Goal: Contribute content

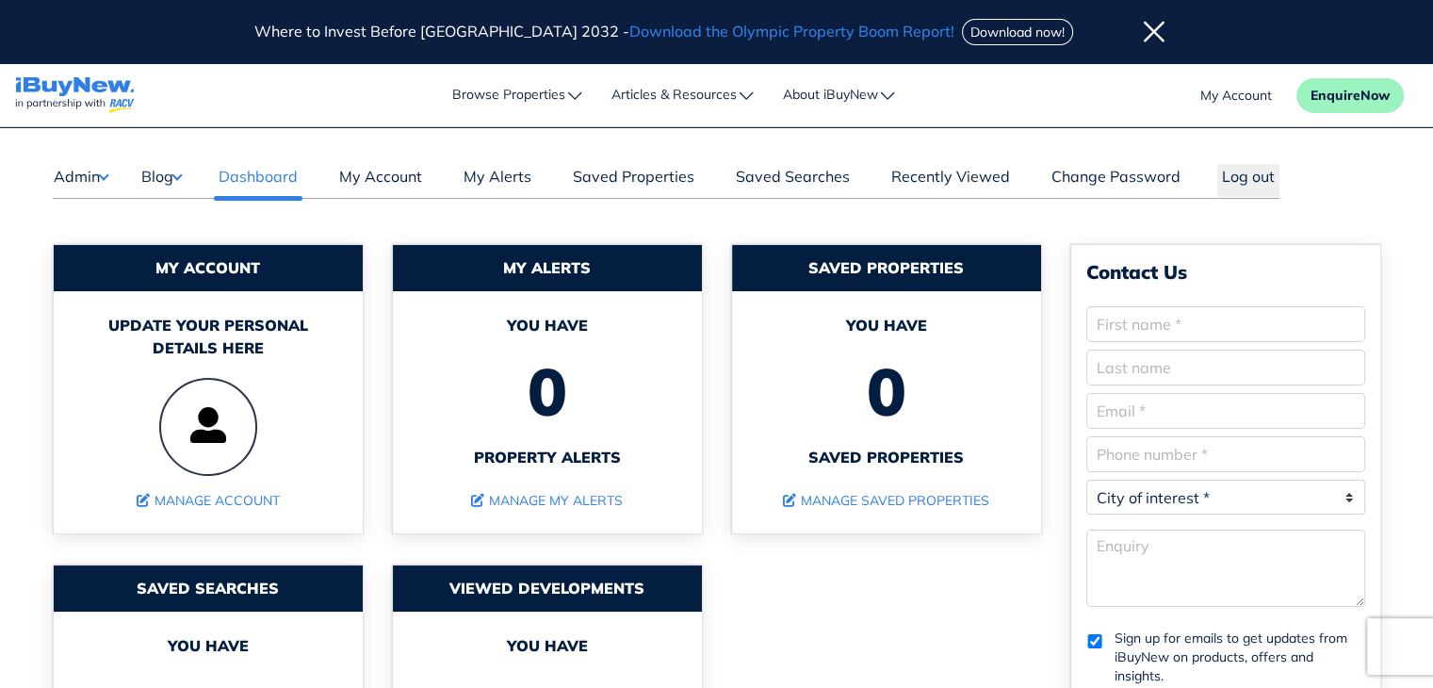
click at [164, 171] on button "Blog" at bounding box center [160, 176] width 41 height 24
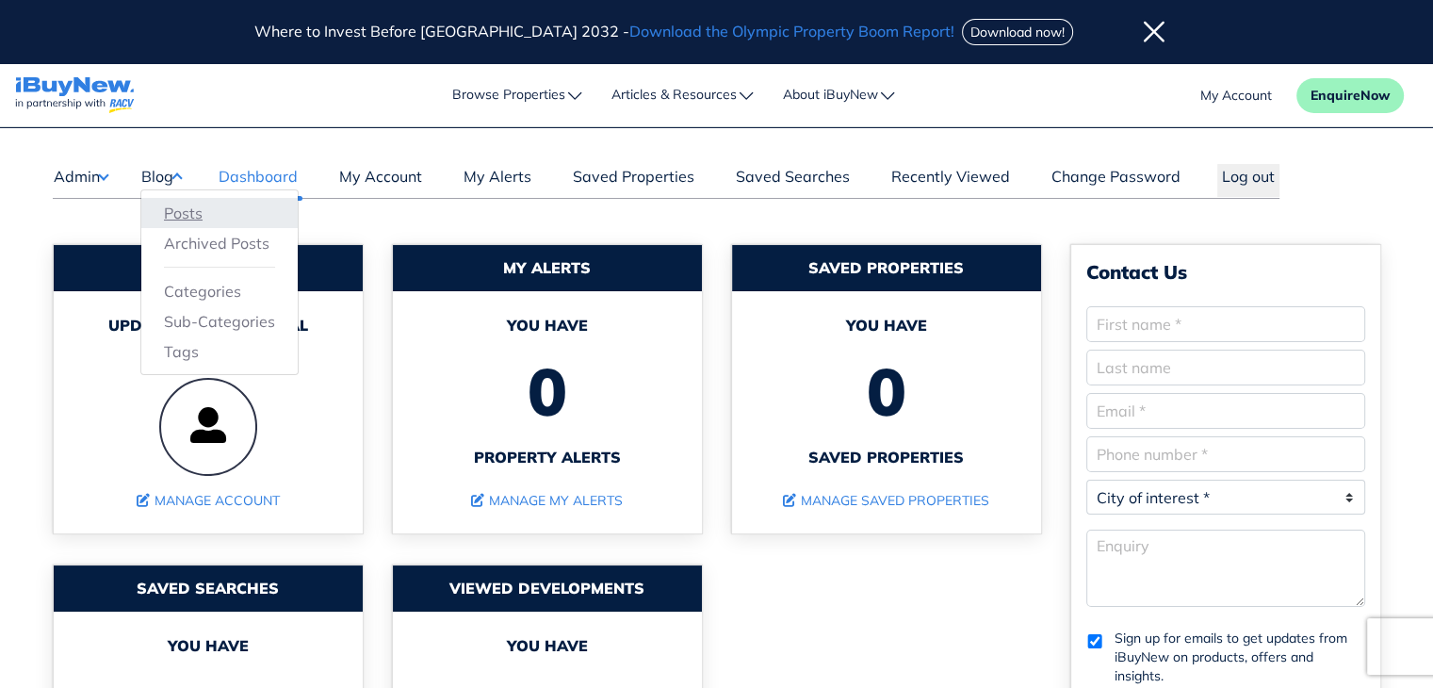
click at [183, 213] on link "Posts" at bounding box center [219, 213] width 111 height 23
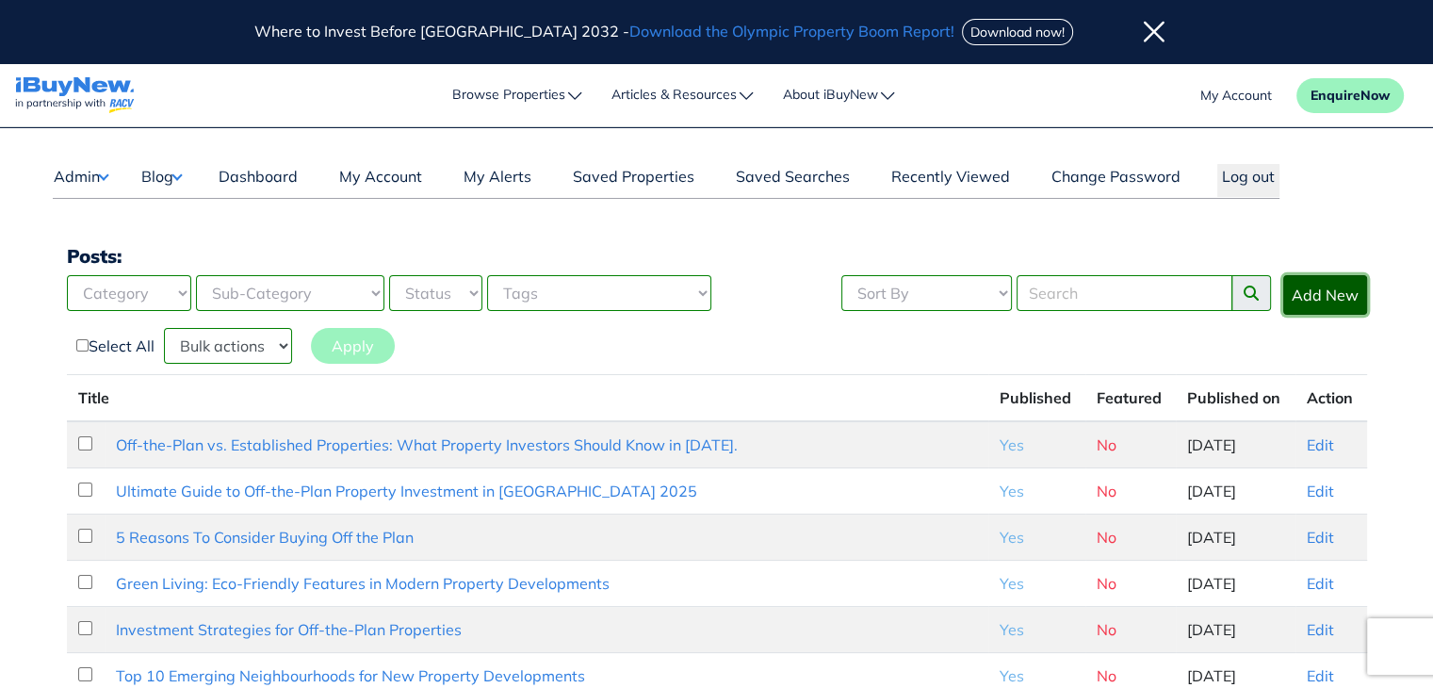
click at [1322, 287] on link "Add New" at bounding box center [1325, 295] width 84 height 40
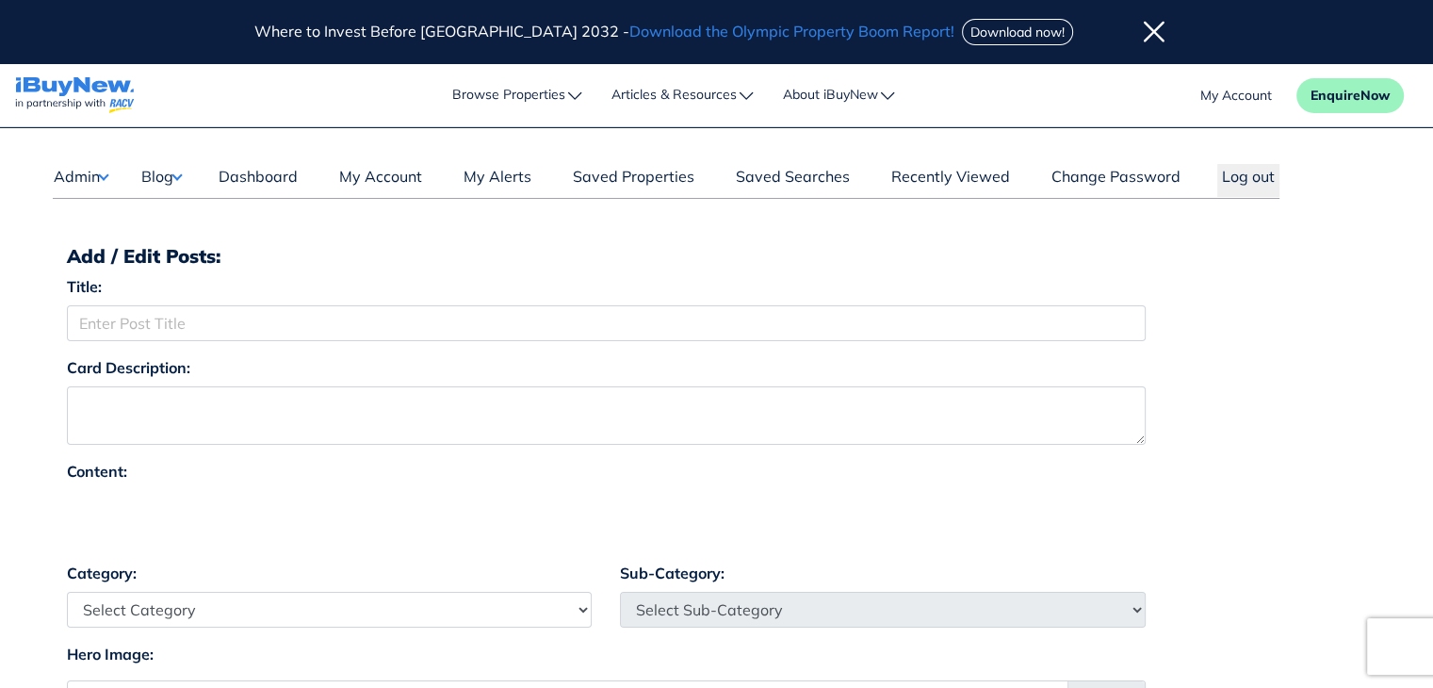
click at [1144, 31] on icon at bounding box center [1154, 33] width 21 height 24
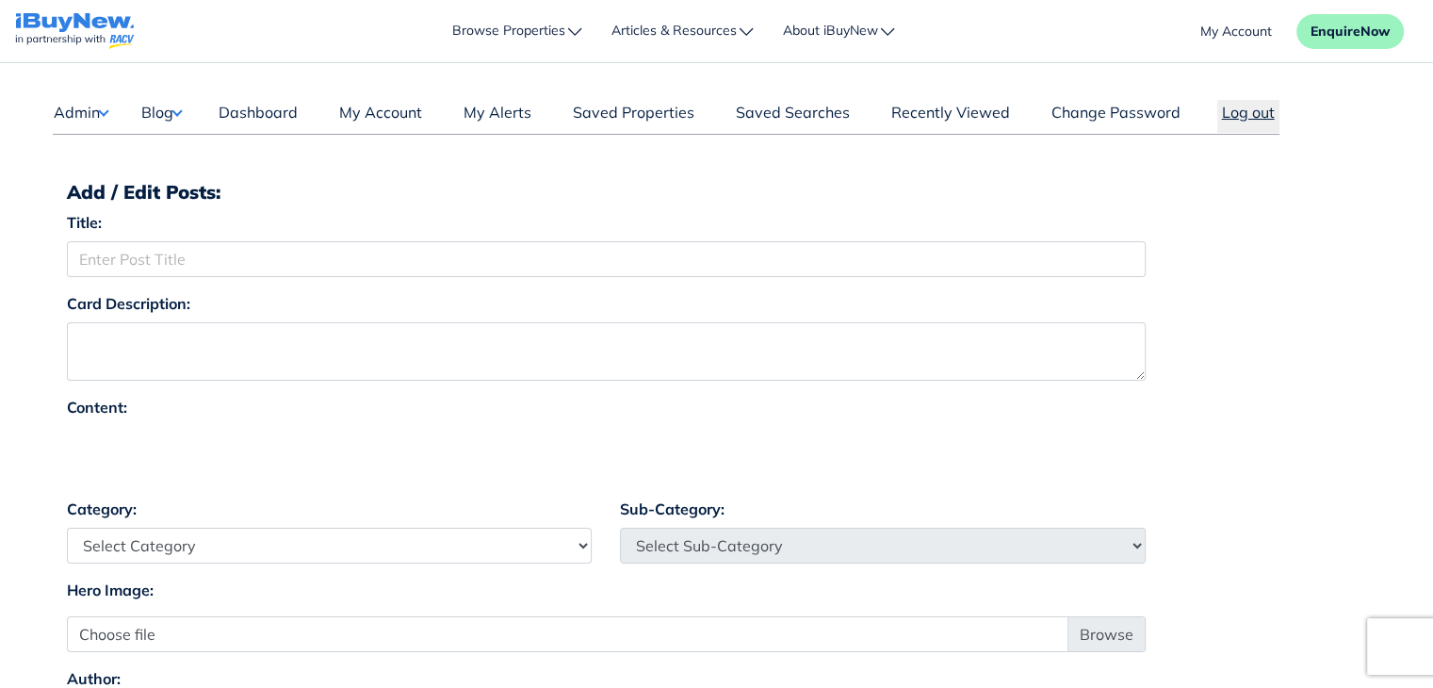
click at [1244, 106] on button "Log out" at bounding box center [1248, 116] width 62 height 33
